Goal: Check status: Check status

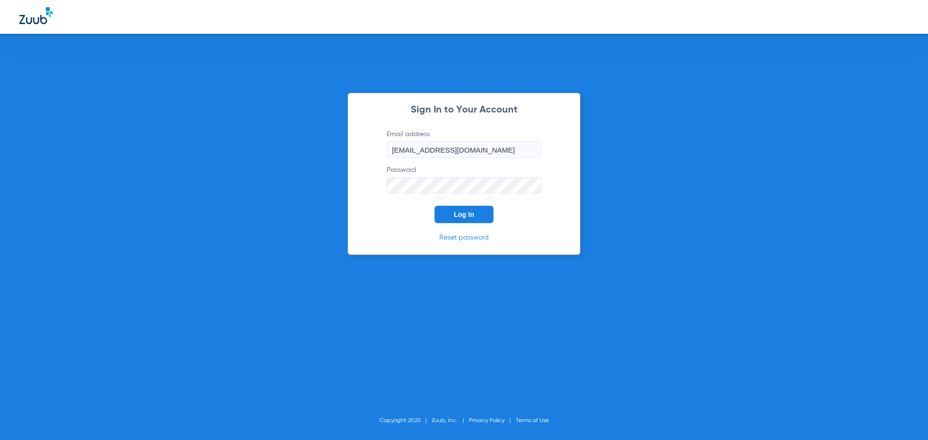
click at [490, 215] on button "Log In" at bounding box center [464, 214] width 59 height 17
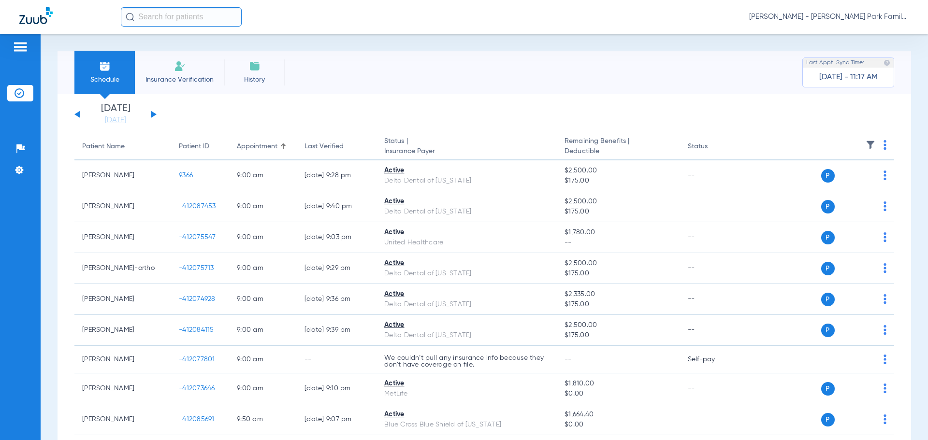
click at [151, 111] on button at bounding box center [154, 114] width 6 height 7
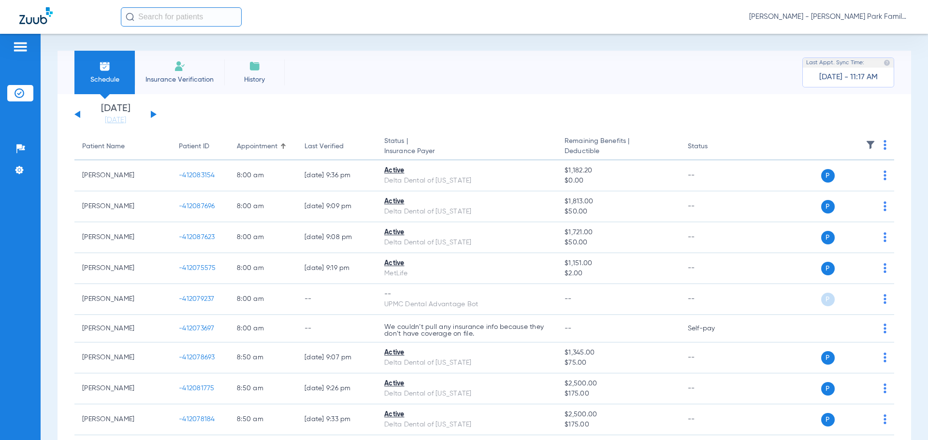
click at [866, 144] on img at bounding box center [871, 145] width 10 height 10
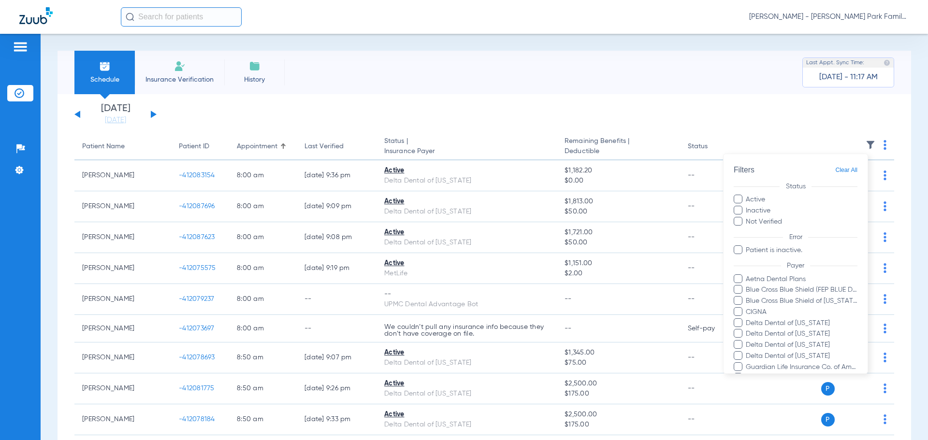
scroll to position [165, 0]
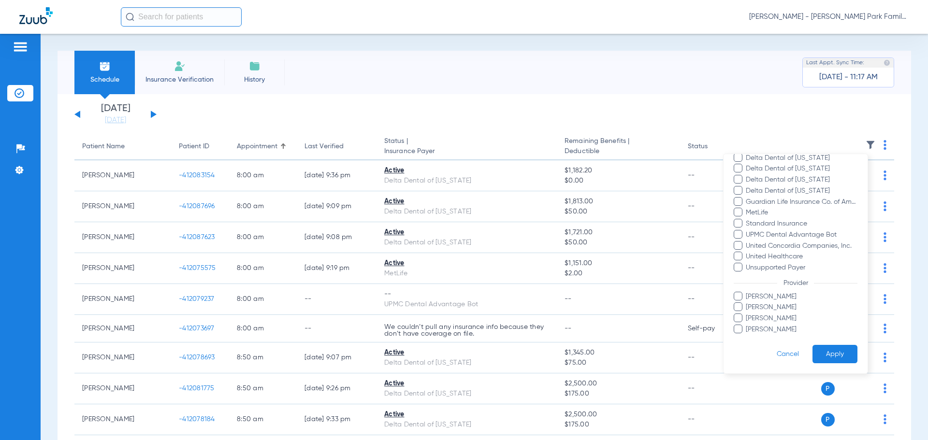
click at [762, 308] on span "[PERSON_NAME]" at bounding box center [802, 308] width 112 height 10
click at [747, 314] on input "[PERSON_NAME]" at bounding box center [747, 314] width 0 height 0
click at [833, 353] on button "Apply" at bounding box center [835, 354] width 45 height 19
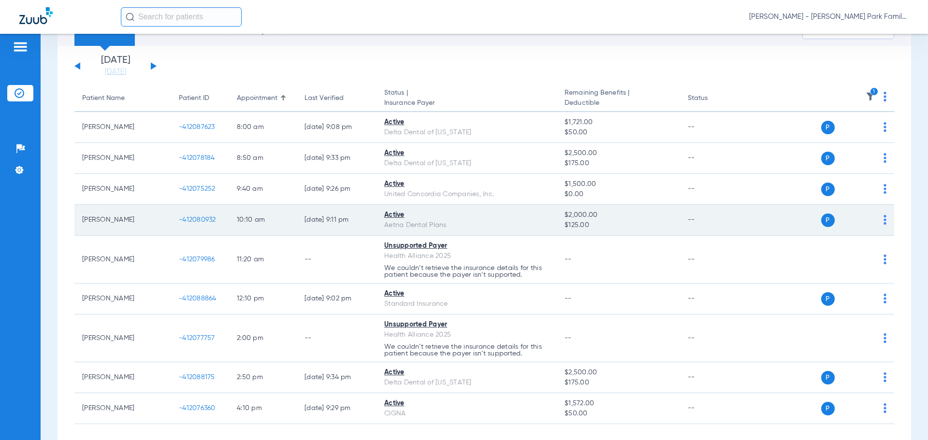
scroll to position [94, 0]
